Goal: Check status: Check status

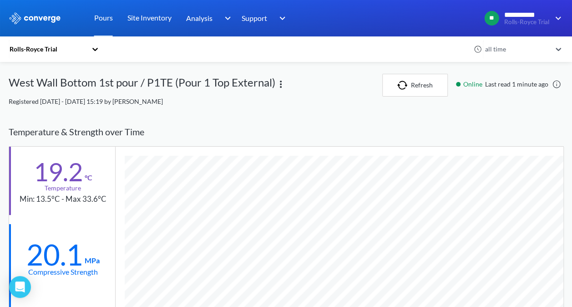
scroll to position [736, 555]
click at [110, 16] on link "Pours" at bounding box center [103, 18] width 19 height 36
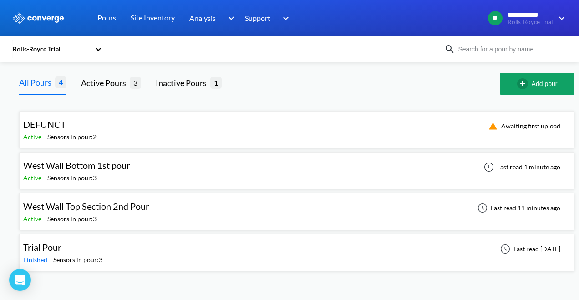
click at [158, 207] on div "West Wall Top Section 2nd Pour Active - Sensors in pour: 3 Last read 11 minutes…" at bounding box center [296, 211] width 547 height 29
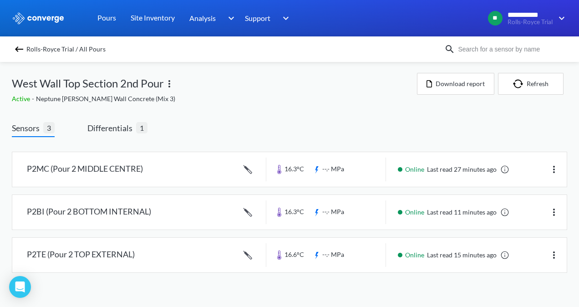
click at [21, 50] on img at bounding box center [19, 49] width 11 height 11
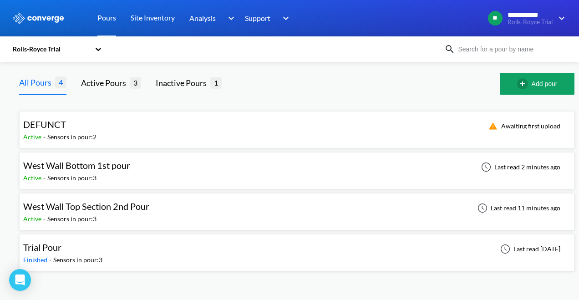
click at [88, 168] on span "West Wall Bottom 1st pour" at bounding box center [76, 165] width 107 height 11
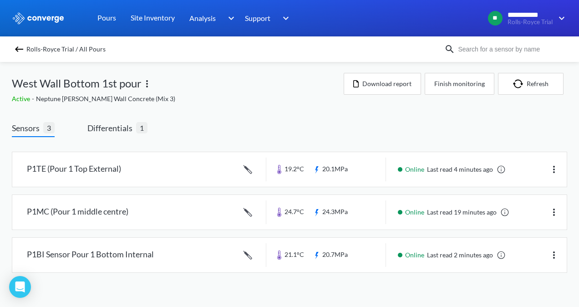
click at [19, 50] on img at bounding box center [19, 49] width 11 height 11
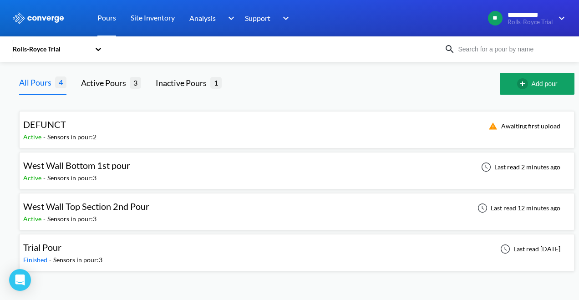
click at [116, 206] on span "West Wall Top Section 2nd Pour" at bounding box center [86, 206] width 126 height 11
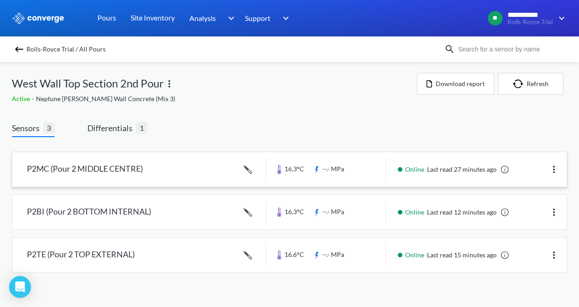
click at [425, 171] on link at bounding box center [289, 169] width 554 height 35
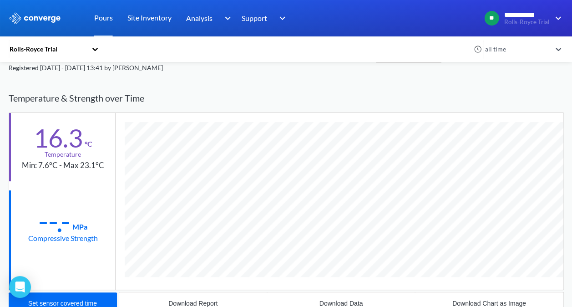
scroll to position [46, 0]
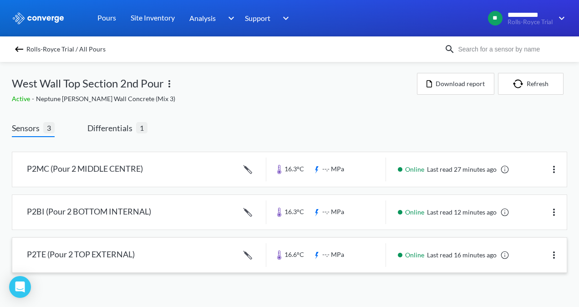
click at [192, 246] on link at bounding box center [289, 255] width 554 height 35
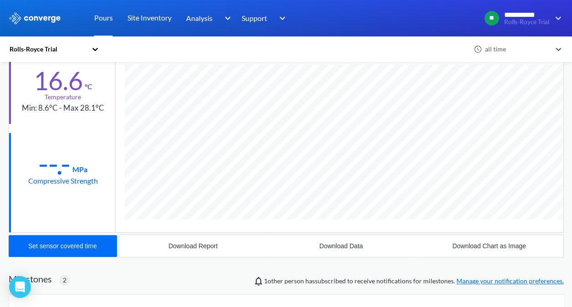
scroll to position [46, 0]
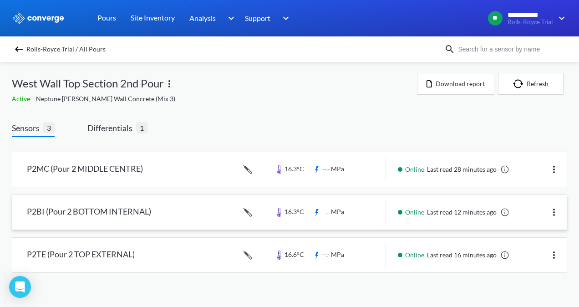
click at [117, 211] on link at bounding box center [289, 212] width 554 height 35
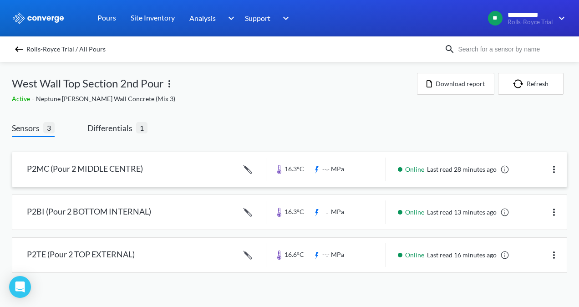
click at [74, 172] on link at bounding box center [289, 169] width 554 height 35
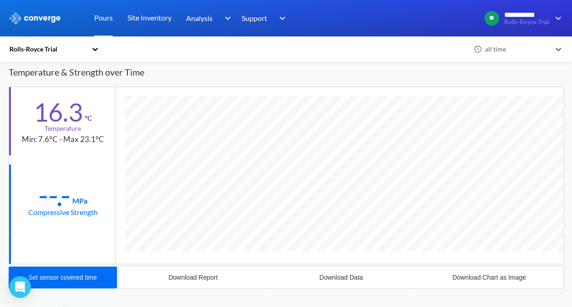
scroll to position [46, 0]
